Goal: Task Accomplishment & Management: Manage account settings

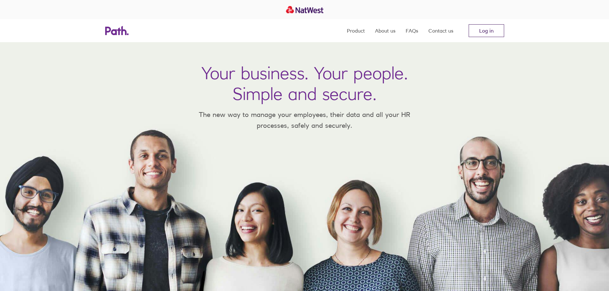
click at [498, 35] on link "Log in" at bounding box center [485, 30] width 35 height 13
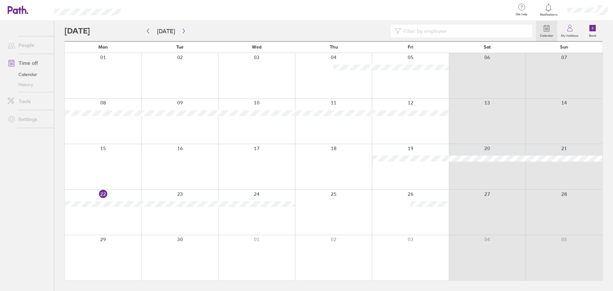
click at [180, 36] on div at bounding box center [301, 31] width 472 height 13
click at [182, 33] on icon "button" at bounding box center [183, 30] width 5 height 5
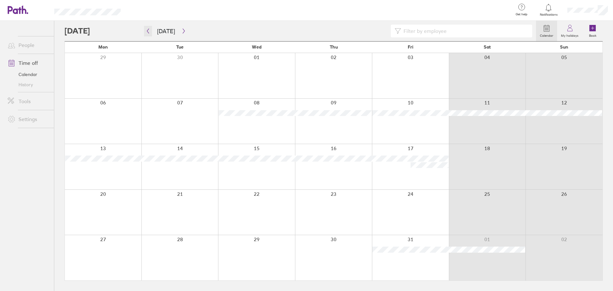
click at [148, 31] on icon "button" at bounding box center [148, 31] width 2 height 5
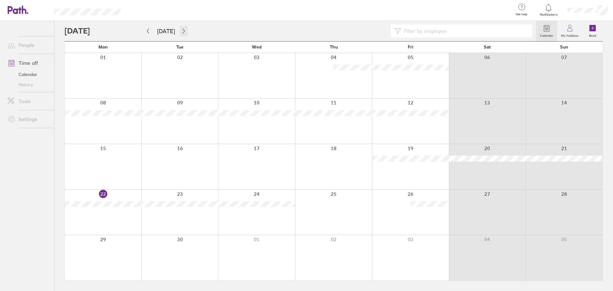
click at [180, 32] on button "button" at bounding box center [184, 31] width 8 height 11
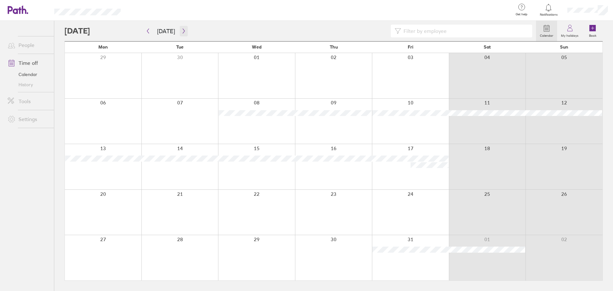
click at [181, 30] on icon "button" at bounding box center [183, 30] width 5 height 5
click at [180, 30] on button "button" at bounding box center [184, 31] width 8 height 11
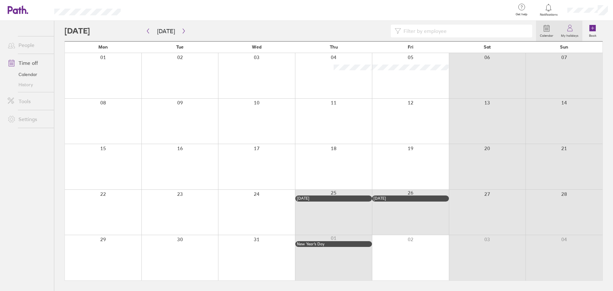
click at [572, 27] on icon at bounding box center [570, 28] width 8 height 8
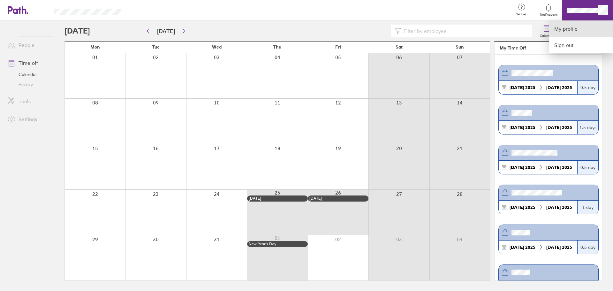
click at [570, 21] on link "My profile" at bounding box center [581, 29] width 64 height 16
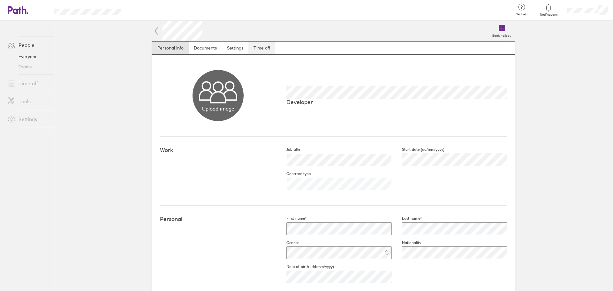
click at [265, 45] on link "Time off" at bounding box center [262, 48] width 27 height 13
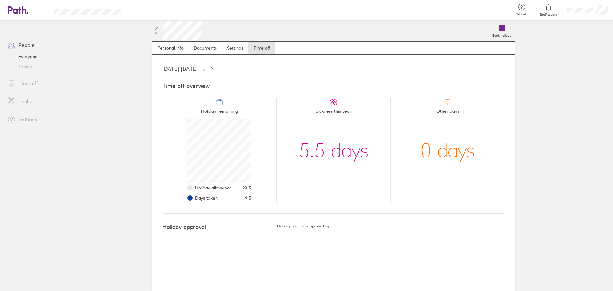
scroll to position [64, 64]
click at [30, 84] on link "Time off" at bounding box center [28, 83] width 51 height 13
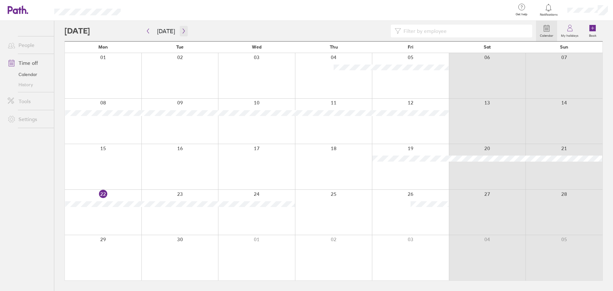
click at [183, 32] on icon "button" at bounding box center [183, 30] width 5 height 5
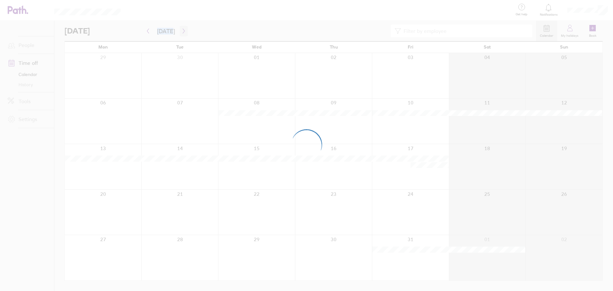
click at [183, 32] on div at bounding box center [306, 145] width 613 height 291
click at [188, 27] on div at bounding box center [306, 145] width 613 height 291
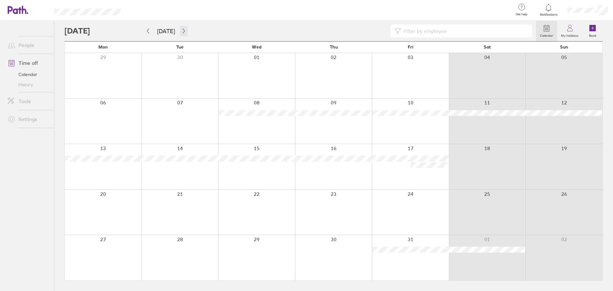
click at [183, 30] on icon "button" at bounding box center [183, 30] width 5 height 5
click at [182, 29] on icon "button" at bounding box center [183, 30] width 5 height 5
